Goal: Information Seeking & Learning: Learn about a topic

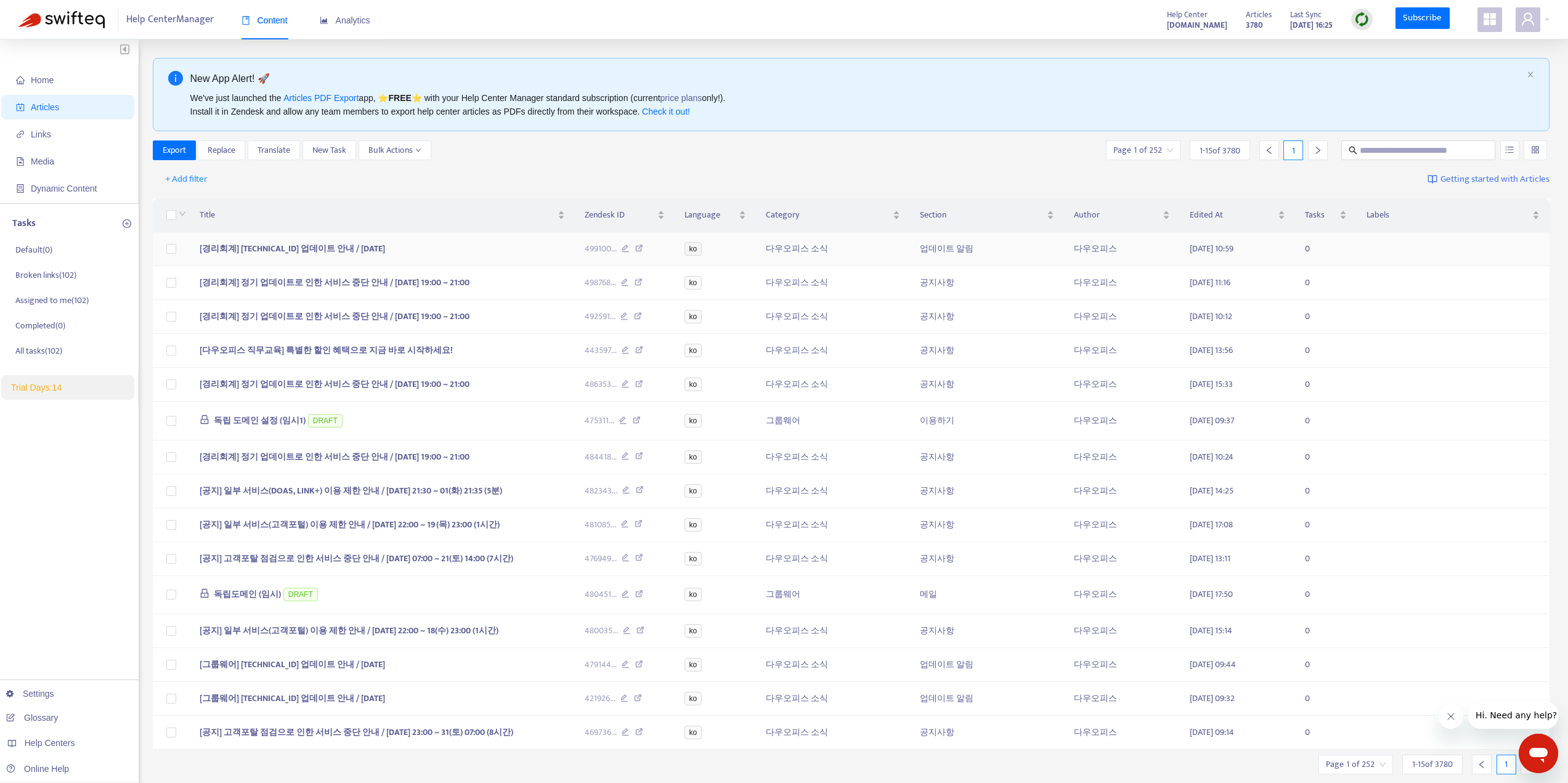
click at [638, 246] on icon at bounding box center [639, 249] width 8 height 11
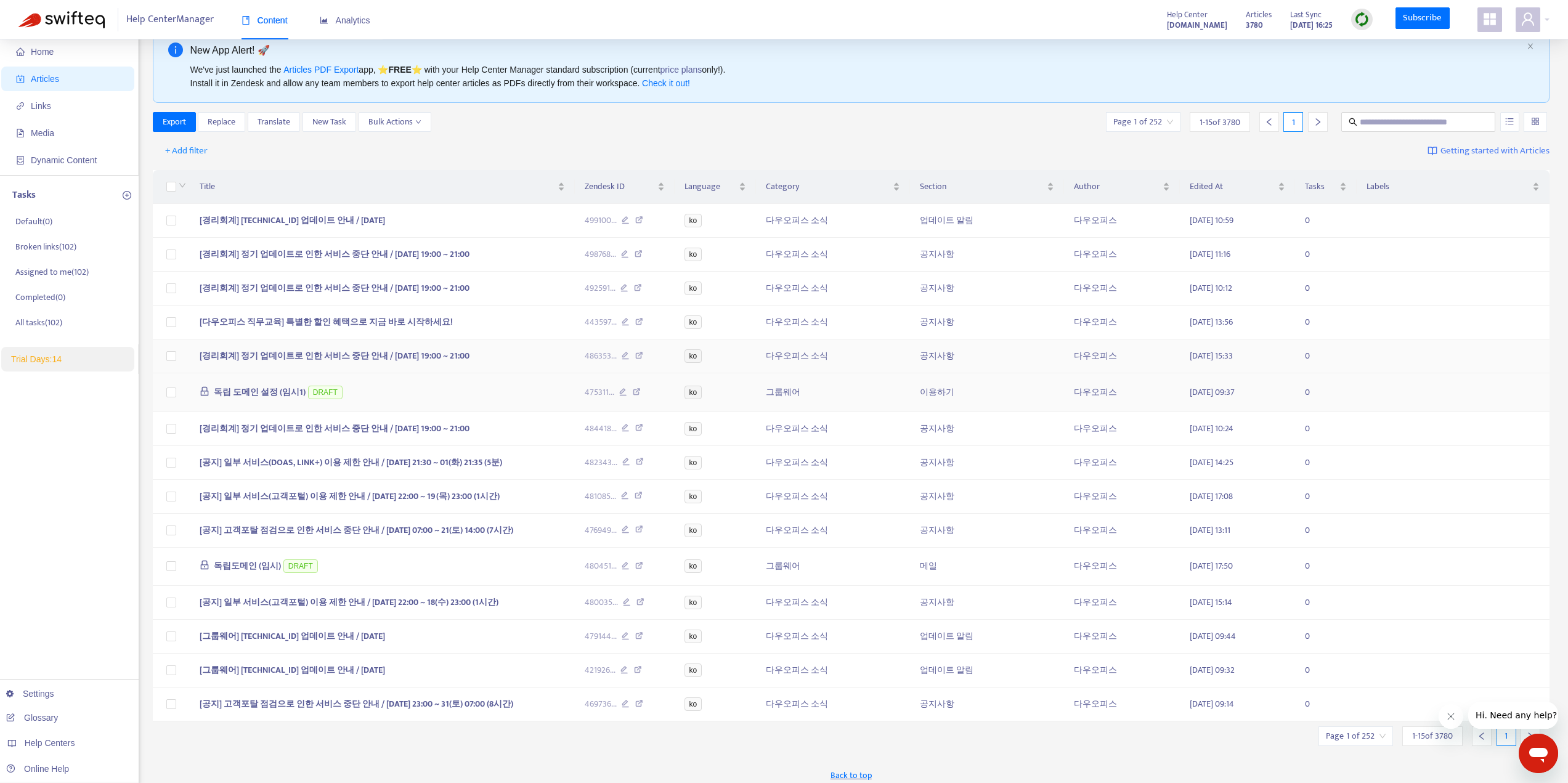
scroll to position [43, 0]
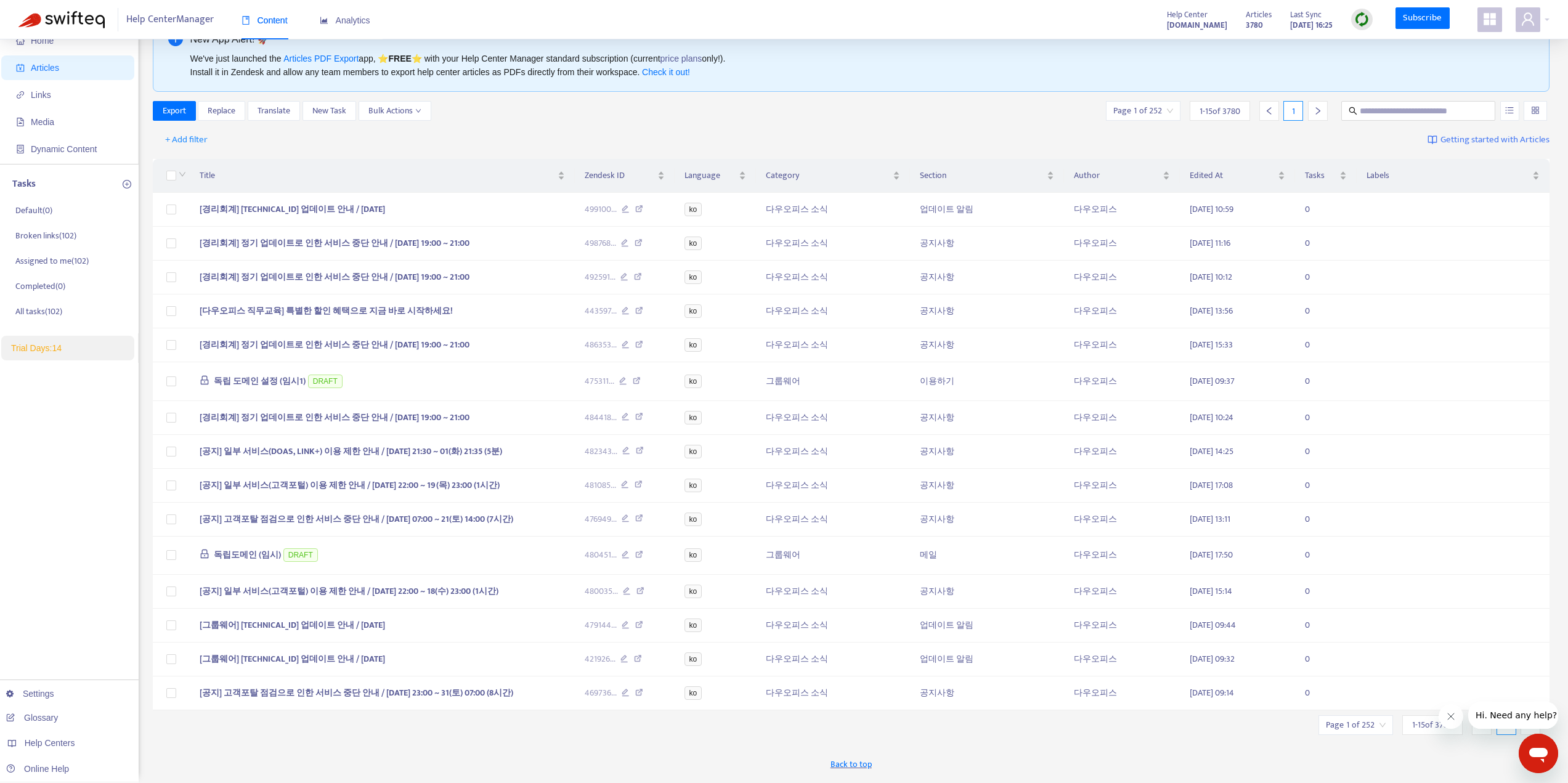
drag, startPoint x: 93, startPoint y: 418, endPoint x: 86, endPoint y: 422, distance: 8.1
click at [92, 418] on div "Home Articles Links Media Dynamic Content Tasks Default ( 0 ) Broken links ( 10…" at bounding box center [70, 389] width 139 height 779
click at [37, 690] on link "Settings" at bounding box center [30, 693] width 48 height 10
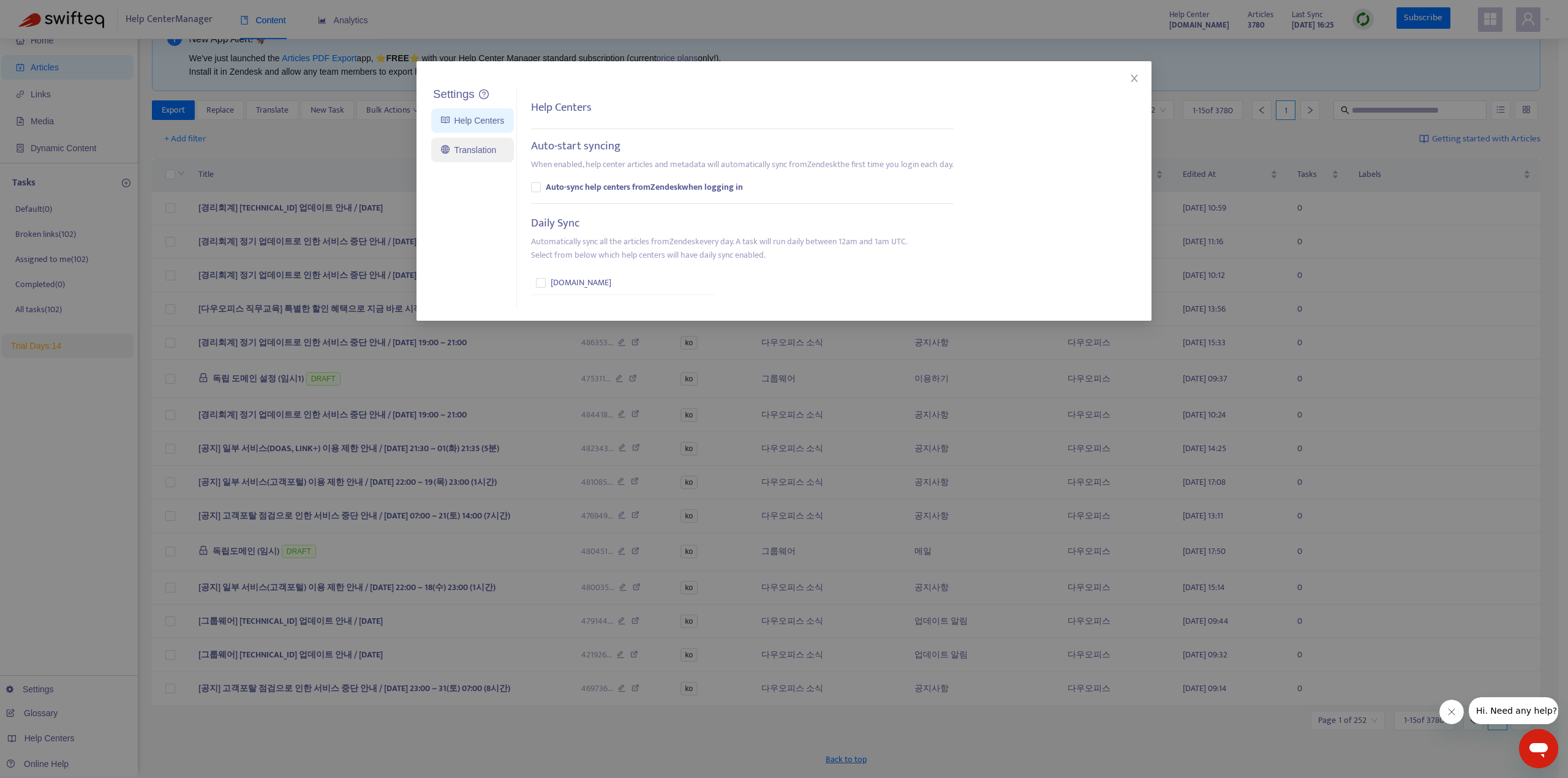
click at [487, 151] on link "Translation" at bounding box center [467, 150] width 55 height 10
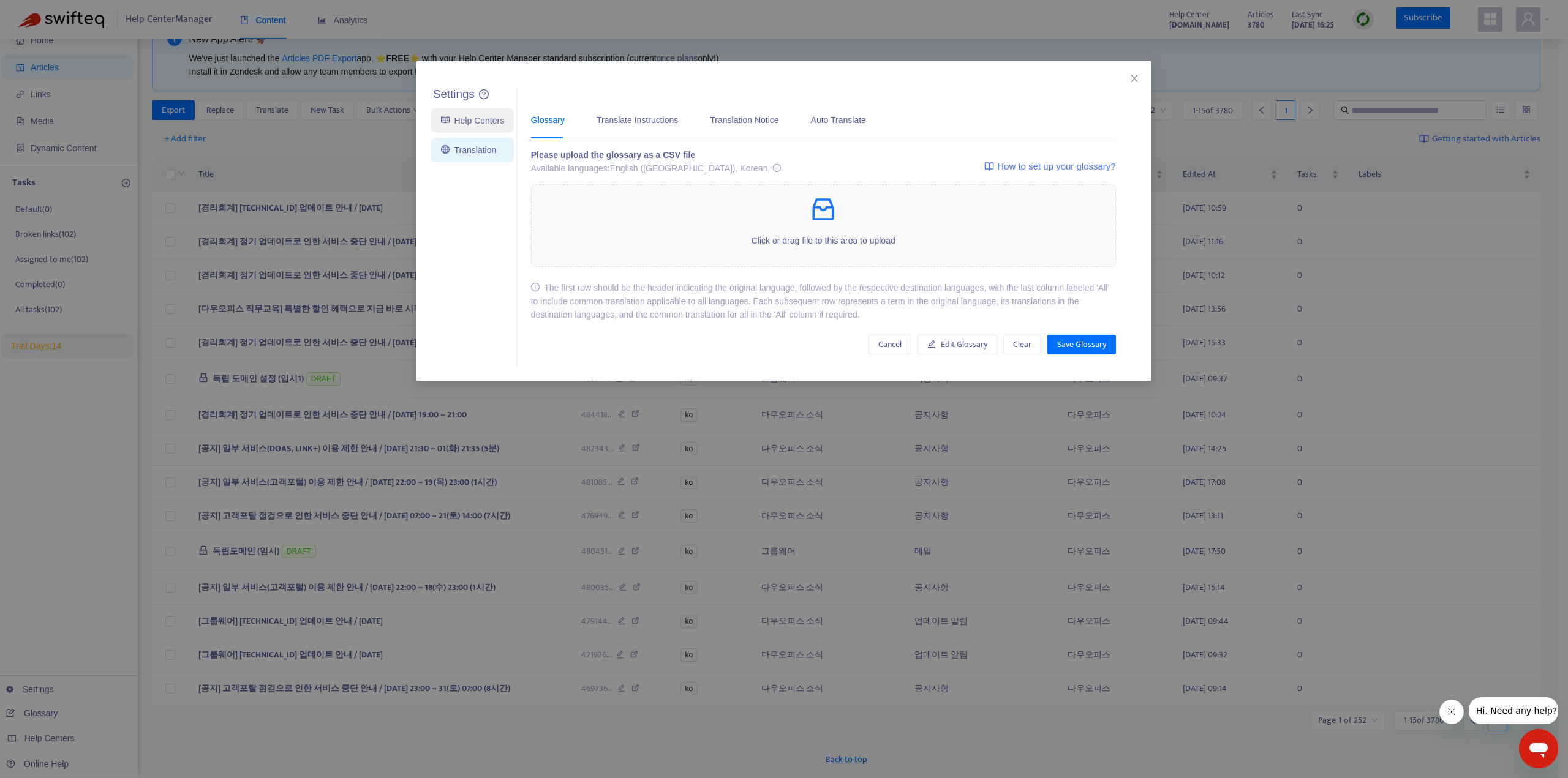
click at [487, 126] on link "Help Centers" at bounding box center [472, 121] width 63 height 10
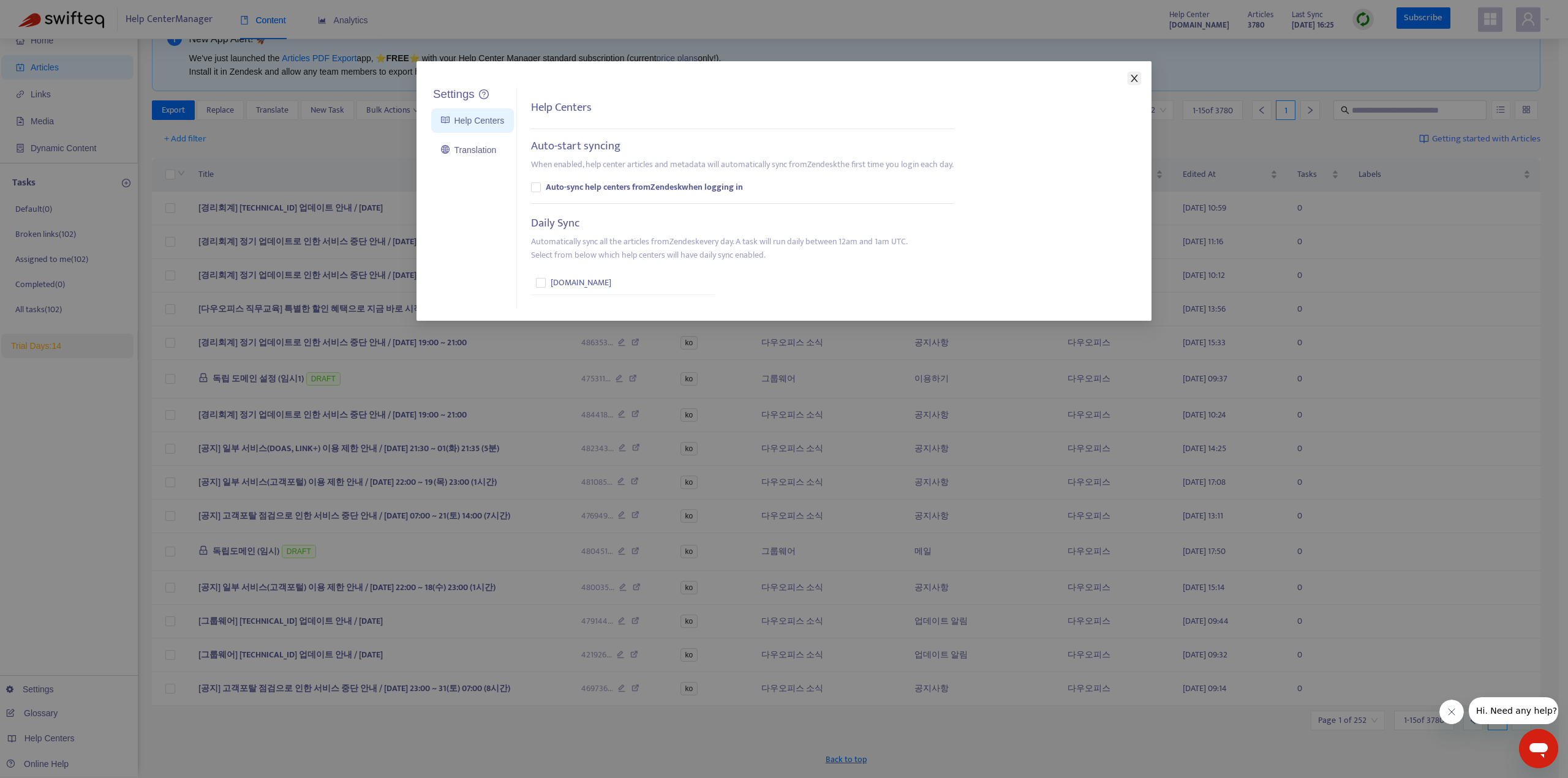
click at [1134, 78] on icon "close" at bounding box center [1133, 79] width 7 height 8
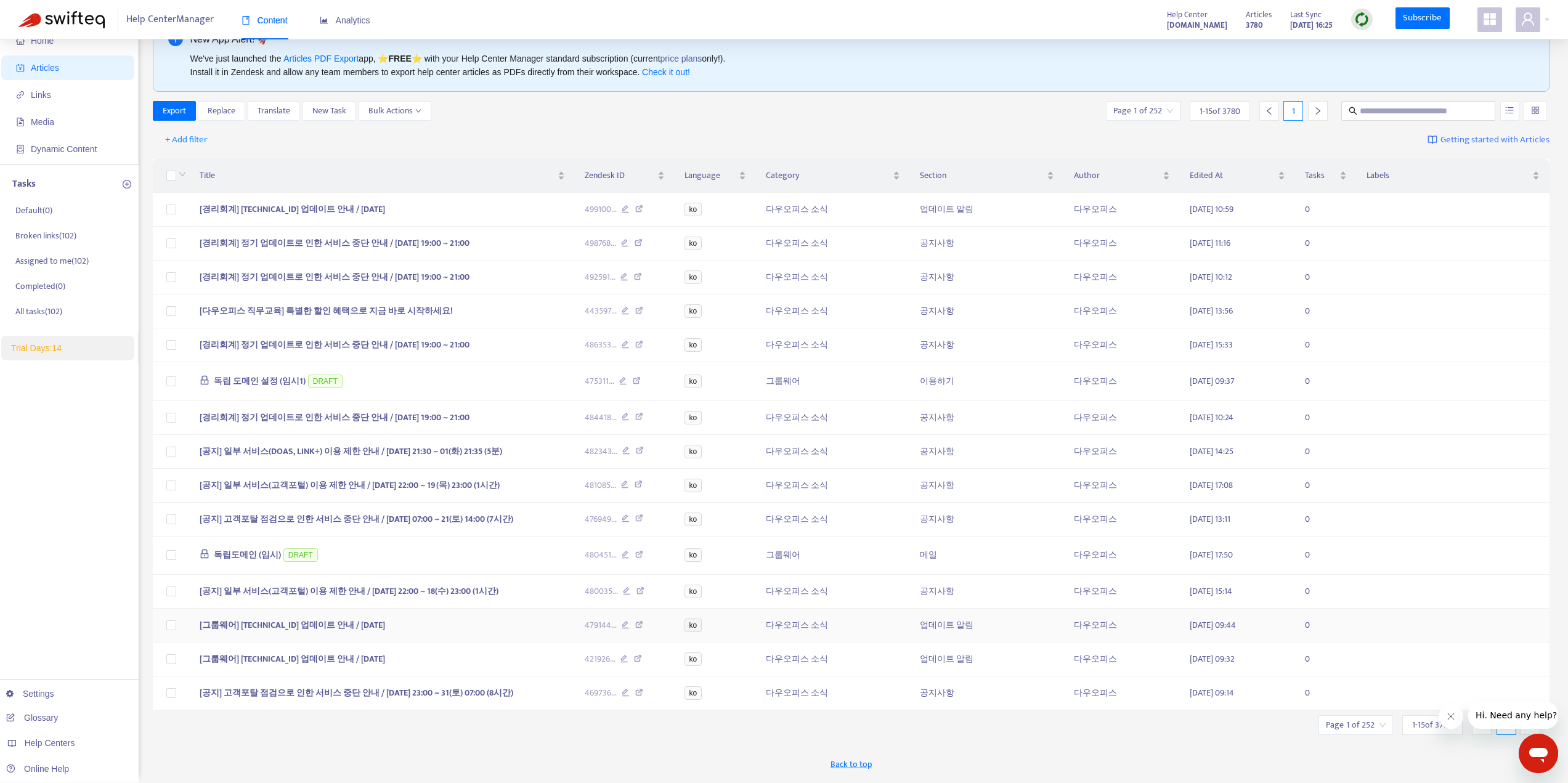
click at [200, 632] on span "[그룹웨어] [TECHNICAL_ID] 업데이트 안내 / [DATE]" at bounding box center [293, 625] width 185 height 14
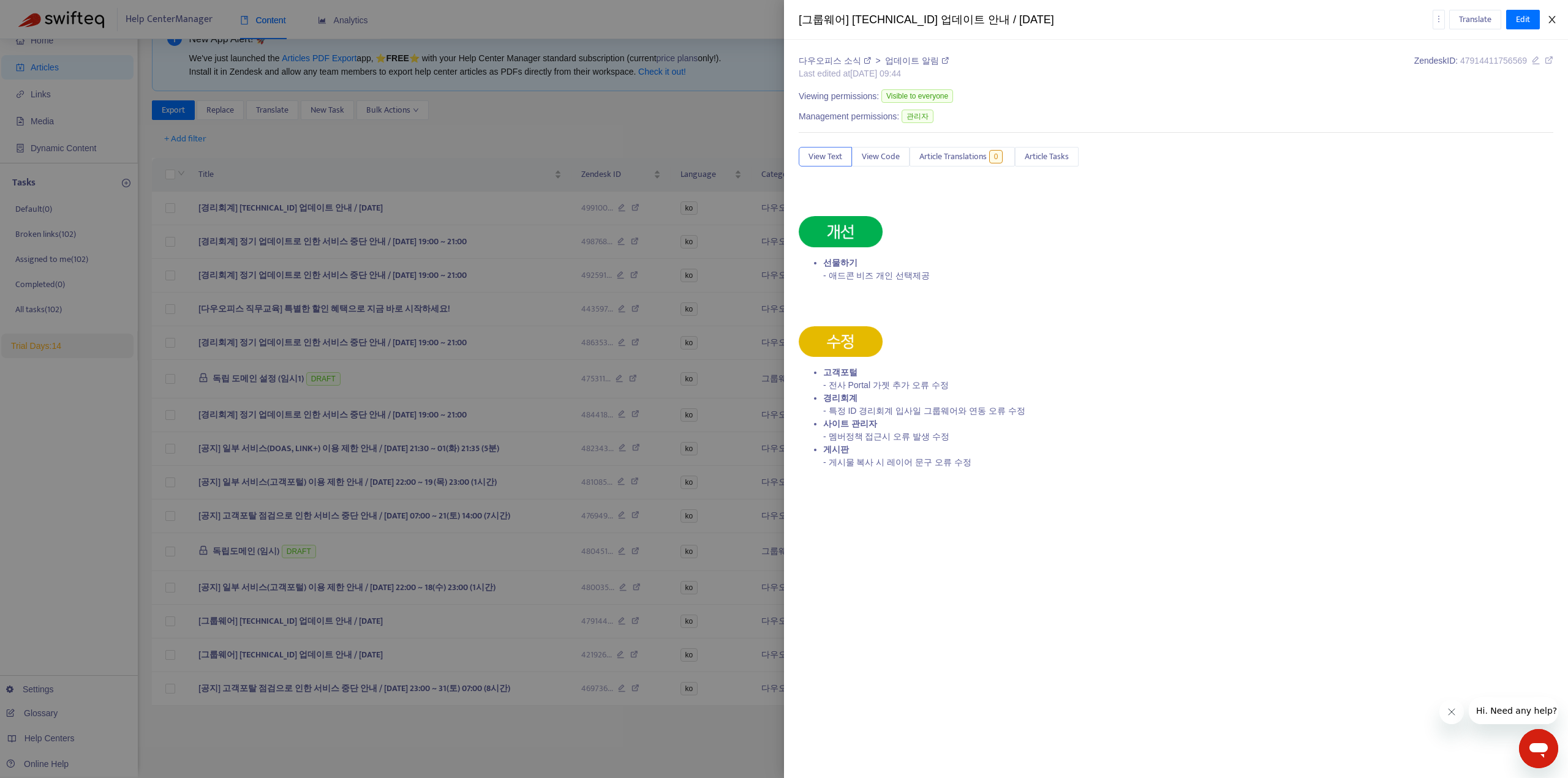
click at [1556, 19] on button "Close" at bounding box center [1552, 20] width 17 height 12
